Goal: Transaction & Acquisition: Obtain resource

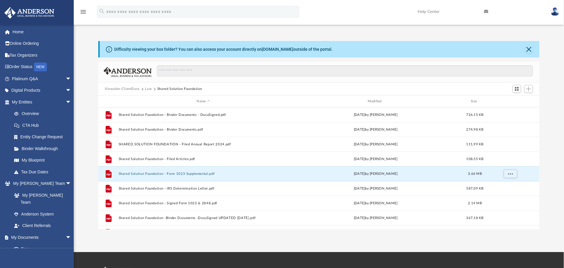
scroll to position [127, 434]
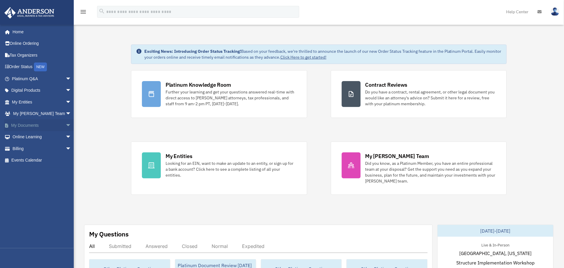
click at [66, 124] on span "arrow_drop_down" at bounding box center [72, 126] width 12 height 12
click at [25, 134] on link "Box" at bounding box center [44, 137] width 72 height 12
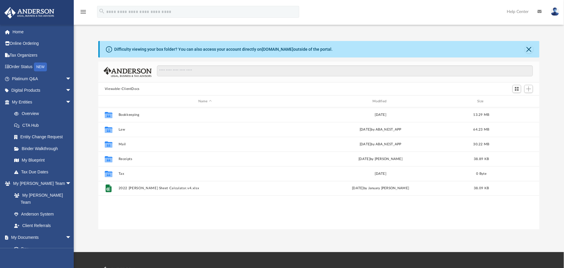
scroll to position [127, 434]
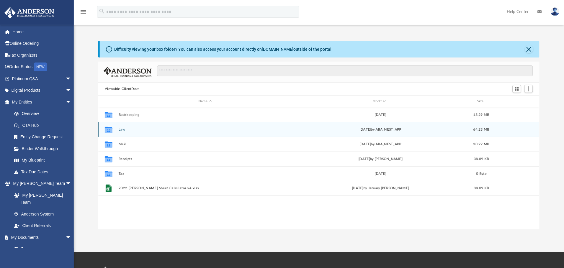
click at [120, 130] on button "Law" at bounding box center [205, 130] width 173 height 4
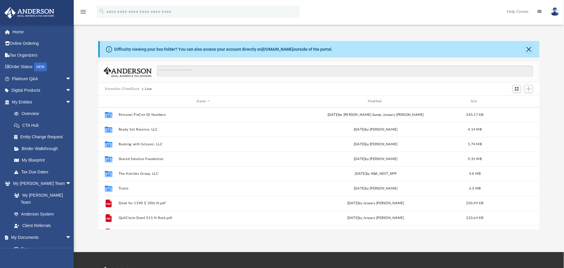
scroll to position [143, 0]
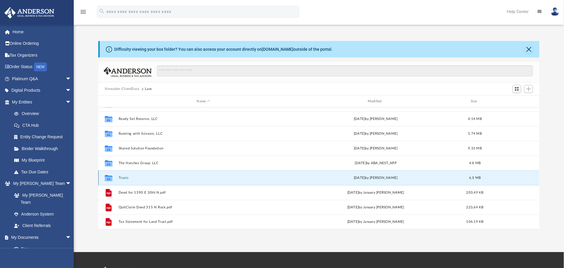
click at [123, 178] on button "Trusts" at bounding box center [204, 178] width 170 height 4
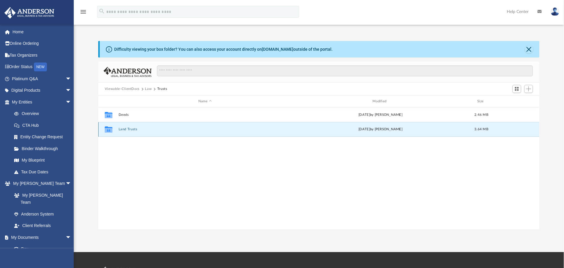
click at [125, 129] on button "Land Trusts" at bounding box center [205, 129] width 173 height 4
click at [125, 129] on button "Land Trust - 1390 Oxford Trust" at bounding box center [205, 129] width 173 height 4
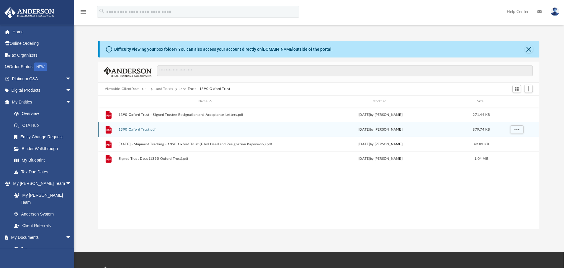
click at [128, 128] on button "1390 Oxford Trust.pdf" at bounding box center [205, 130] width 173 height 4
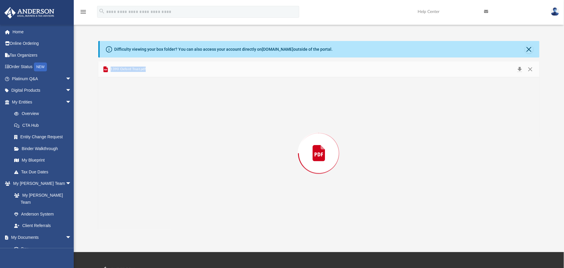
click at [128, 128] on div "Preview" at bounding box center [318, 153] width 441 height 152
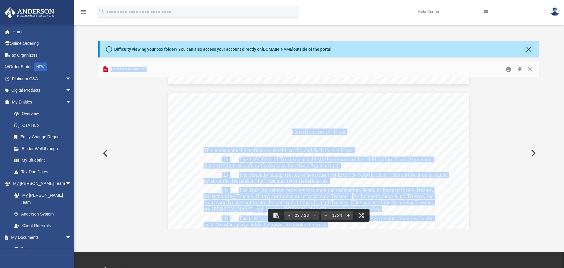
scroll to position [8742, 0]
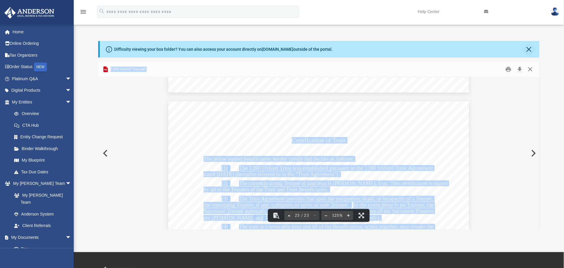
click at [531, 70] on button "Close" at bounding box center [530, 69] width 11 height 9
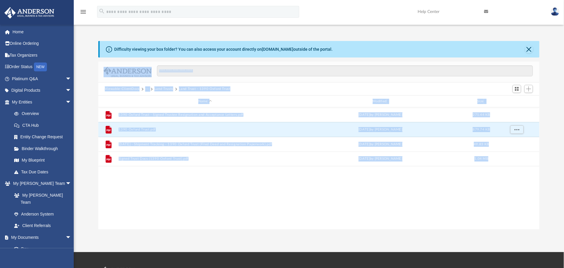
click at [162, 88] on button "Land Trusts" at bounding box center [163, 88] width 19 height 5
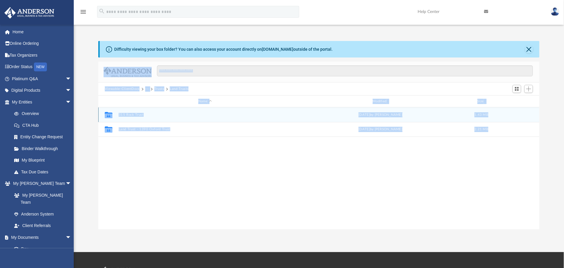
click at [124, 115] on button "315 Rock Trust" at bounding box center [205, 115] width 173 height 4
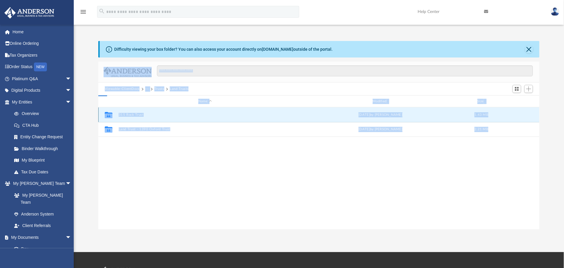
click at [124, 115] on button "315 Rock Trust" at bounding box center [205, 115] width 173 height 4
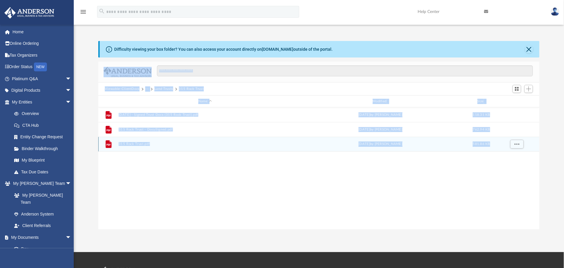
click at [134, 145] on button "315 Rock Trust.pdf" at bounding box center [205, 144] width 173 height 4
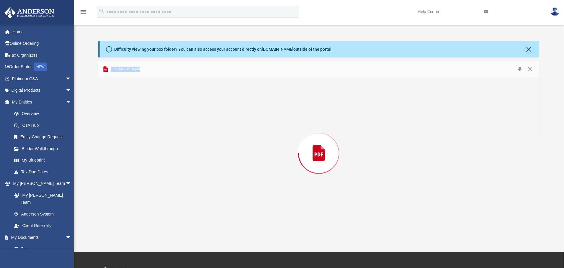
click at [134, 145] on div "Preview" at bounding box center [318, 153] width 441 height 152
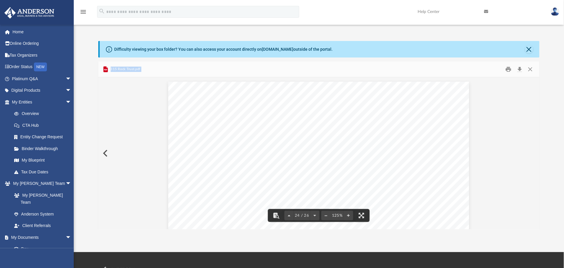
scroll to position [9161, 0]
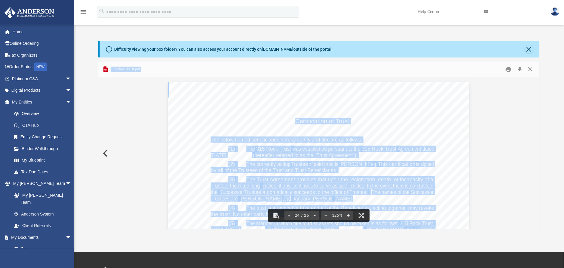
click at [341, 138] on span "The below named beneficiaries hereby certify and declare as follows:" at bounding box center [287, 140] width 152 height 6
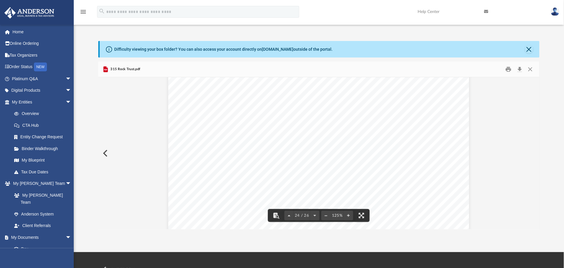
scroll to position [9294, 0]
click at [529, 68] on button "Close" at bounding box center [530, 69] width 11 height 9
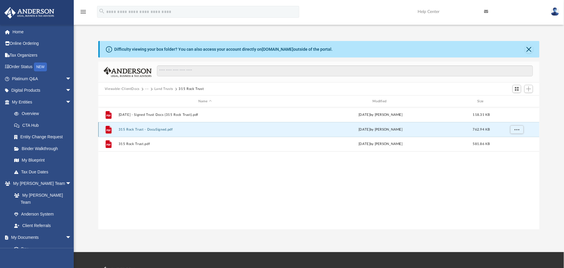
click at [138, 128] on button "315 Rock Trust - DocuSigned.pdf" at bounding box center [205, 130] width 173 height 4
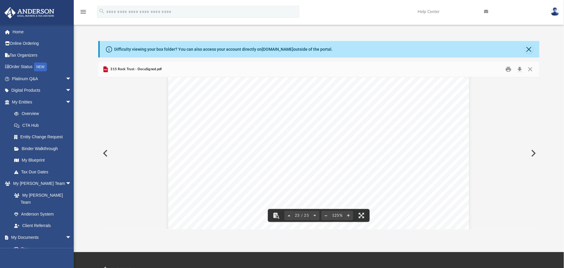
scroll to position [8788, 0]
click at [531, 69] on button "Close" at bounding box center [530, 69] width 11 height 9
